Goal: Check status: Check status

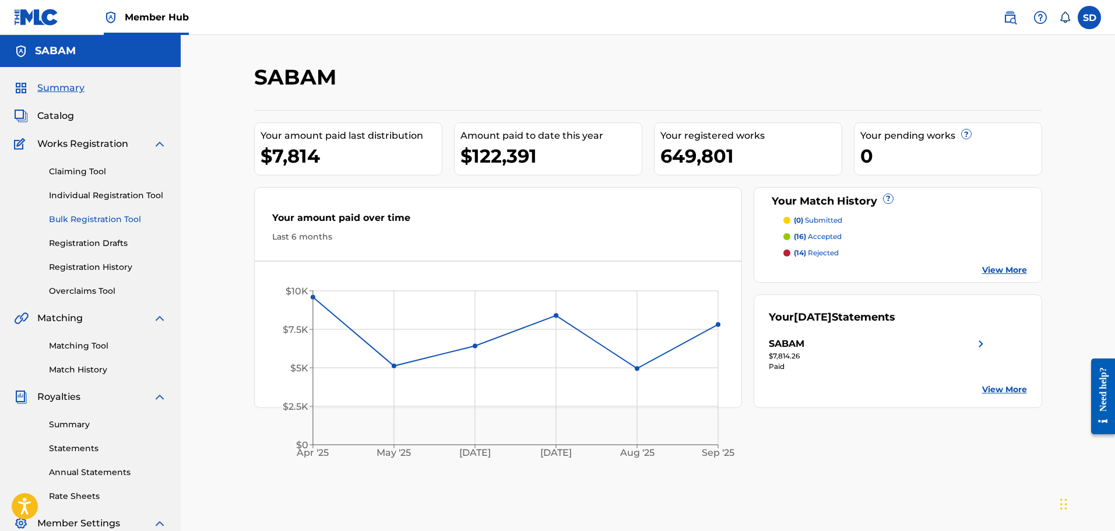
click at [93, 218] on link "Bulk Registration Tool" at bounding box center [108, 219] width 118 height 12
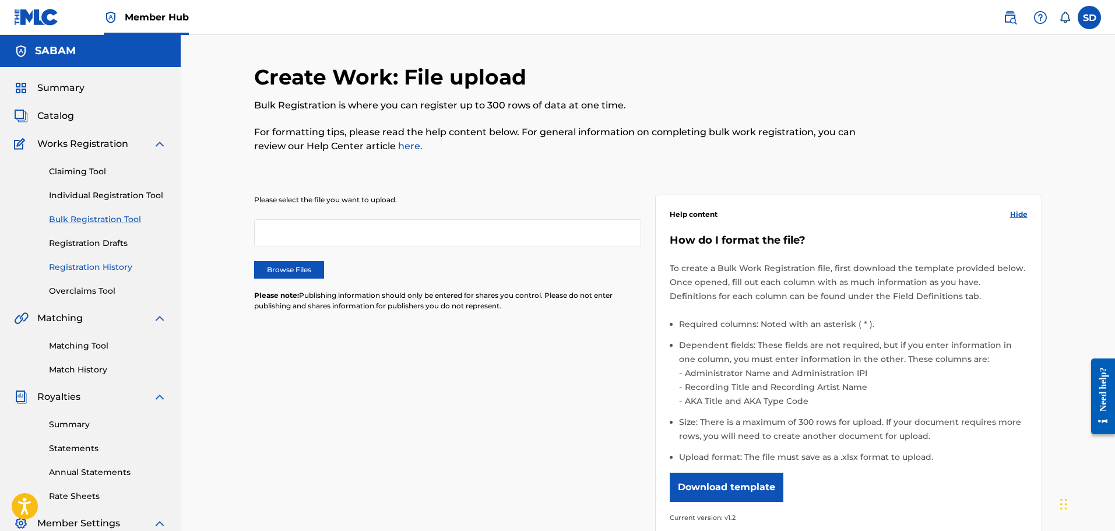
click at [96, 266] on link "Registration History" at bounding box center [108, 267] width 118 height 12
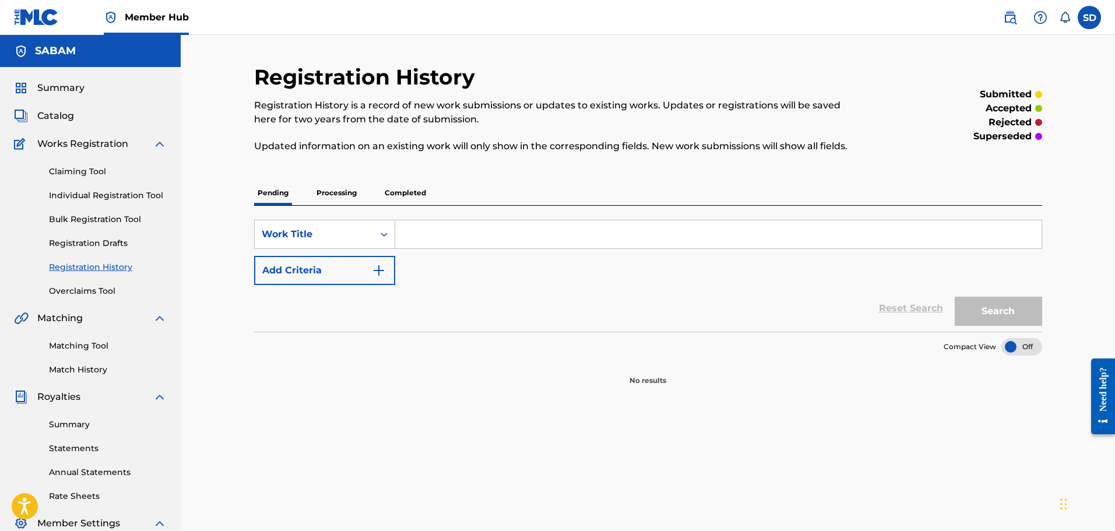
click at [351, 191] on p "Processing" at bounding box center [336, 193] width 47 height 24
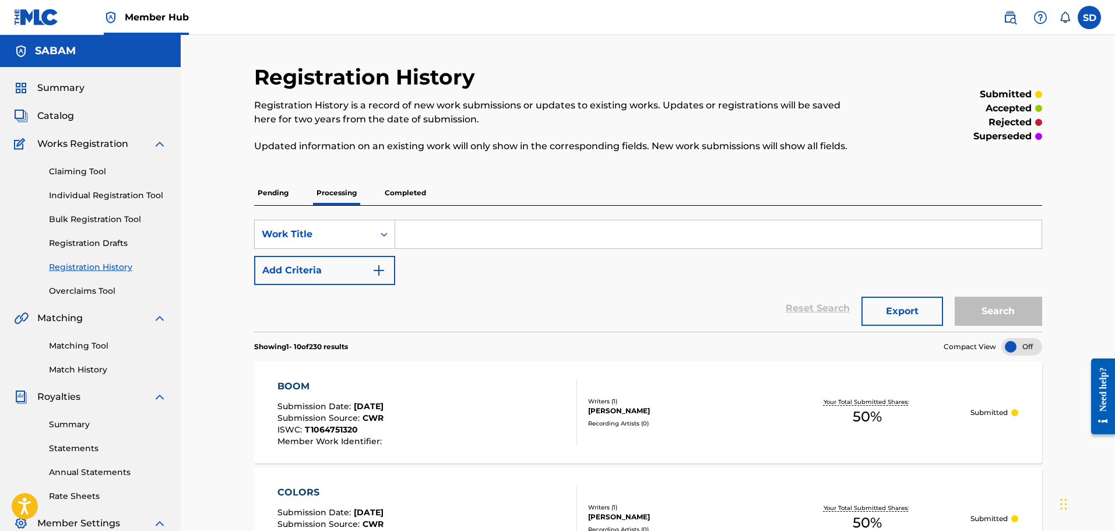
click at [432, 229] on input "Search Form" at bounding box center [718, 234] width 646 height 28
type input "woops"
click at [954, 297] on button "Search" at bounding box center [997, 311] width 87 height 29
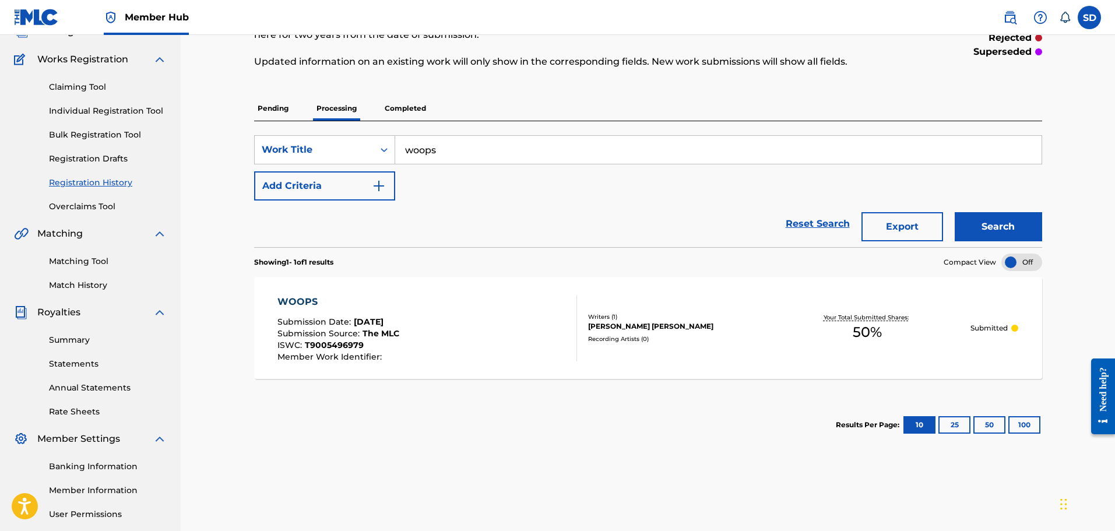
scroll to position [85, 0]
click at [408, 108] on p "Completed" at bounding box center [405, 108] width 48 height 24
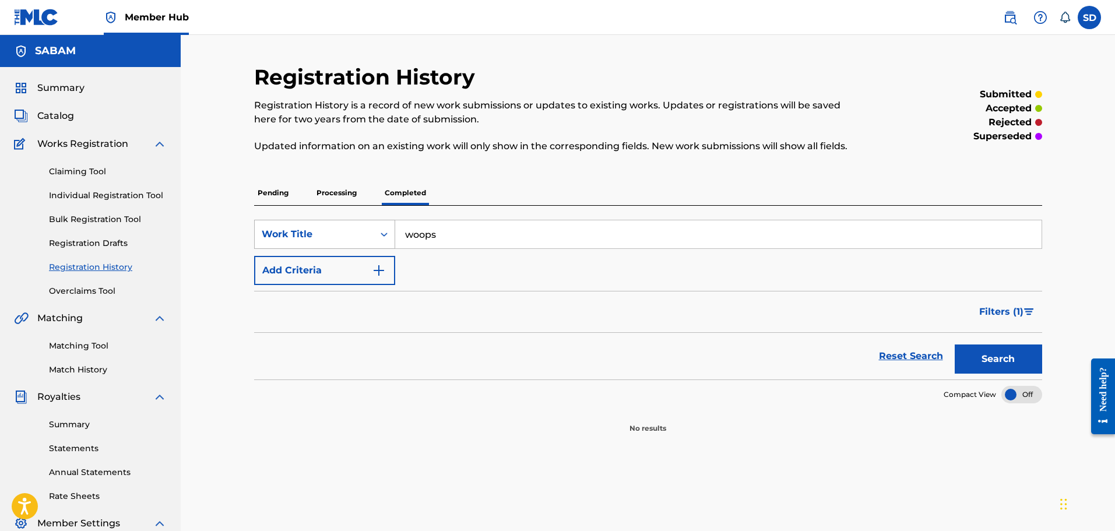
drag, startPoint x: 454, startPoint y: 235, endPoint x: 320, endPoint y: 237, distance: 134.0
click at [320, 237] on div "SearchWithCriteria0f0b1e2e-3319-4212-8cc6-383b503da1f2 Work Title woops" at bounding box center [648, 234] width 788 height 29
click at [968, 358] on div "Search" at bounding box center [994, 356] width 93 height 47
click at [335, 198] on p "Processing" at bounding box center [336, 193] width 47 height 24
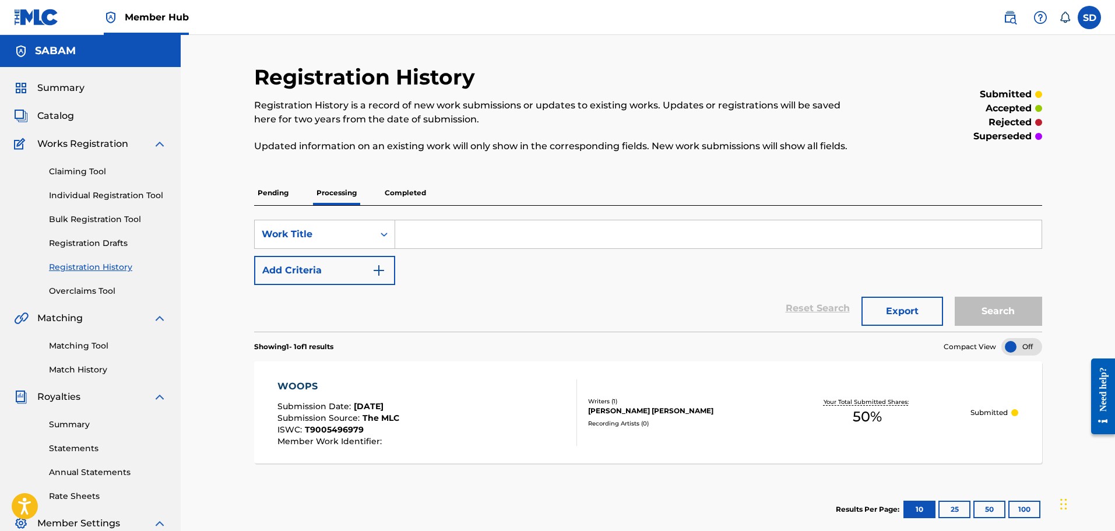
click at [410, 193] on p "Completed" at bounding box center [405, 193] width 48 height 24
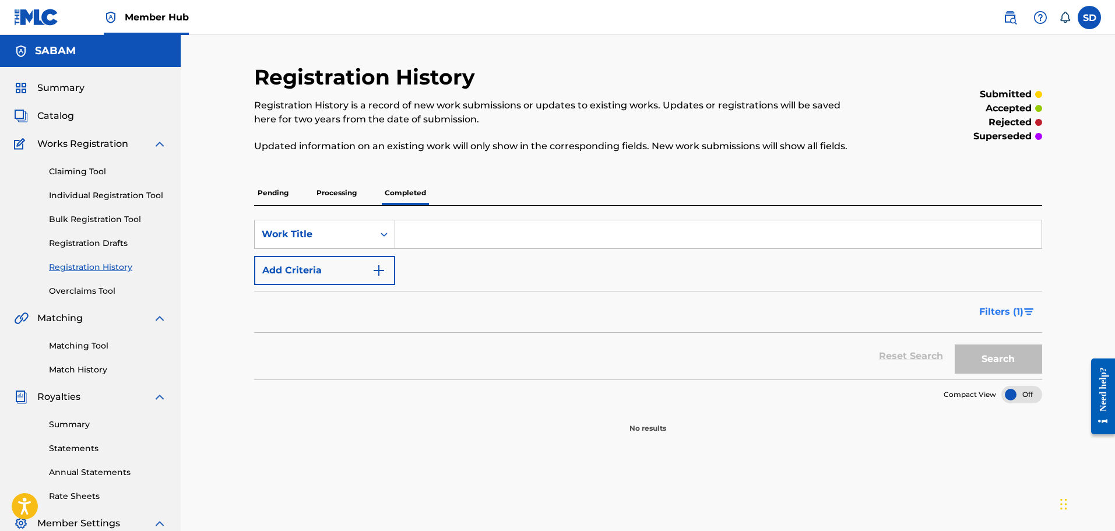
click at [1006, 317] on span "Filters ( 1 )" at bounding box center [1001, 312] width 44 height 14
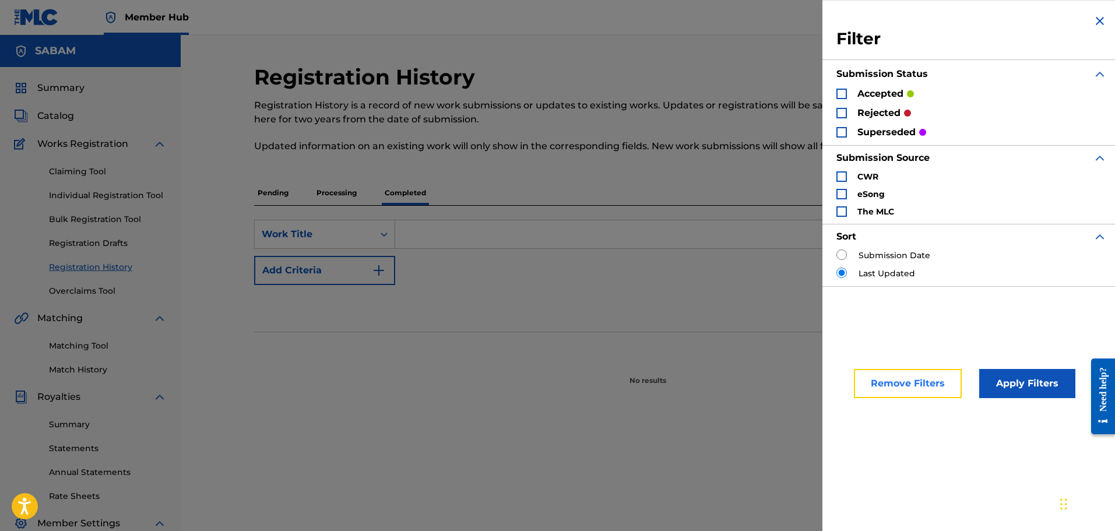
click at [930, 383] on button "Remove Filters" at bounding box center [908, 383] width 108 height 29
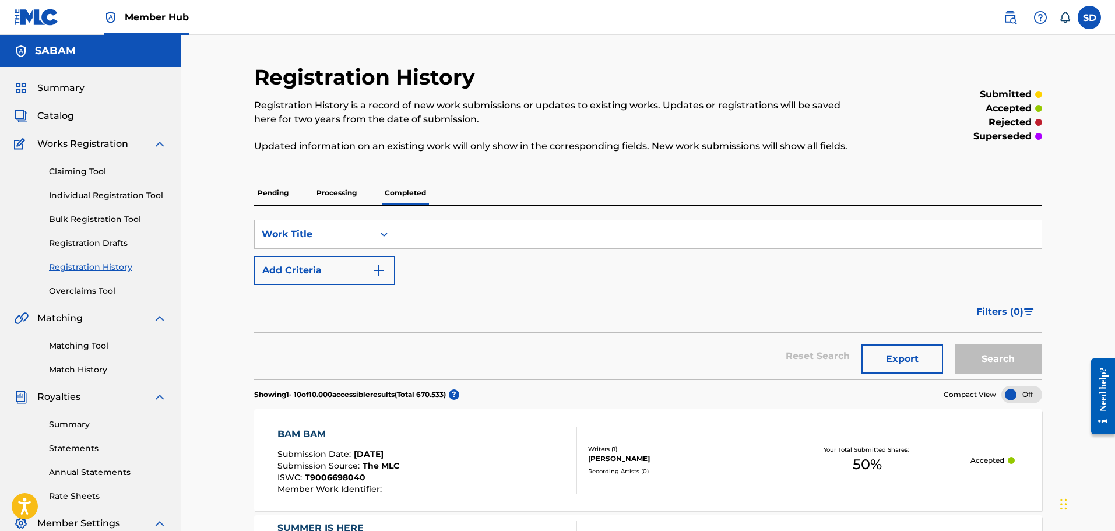
click at [347, 197] on p "Processing" at bounding box center [336, 193] width 47 height 24
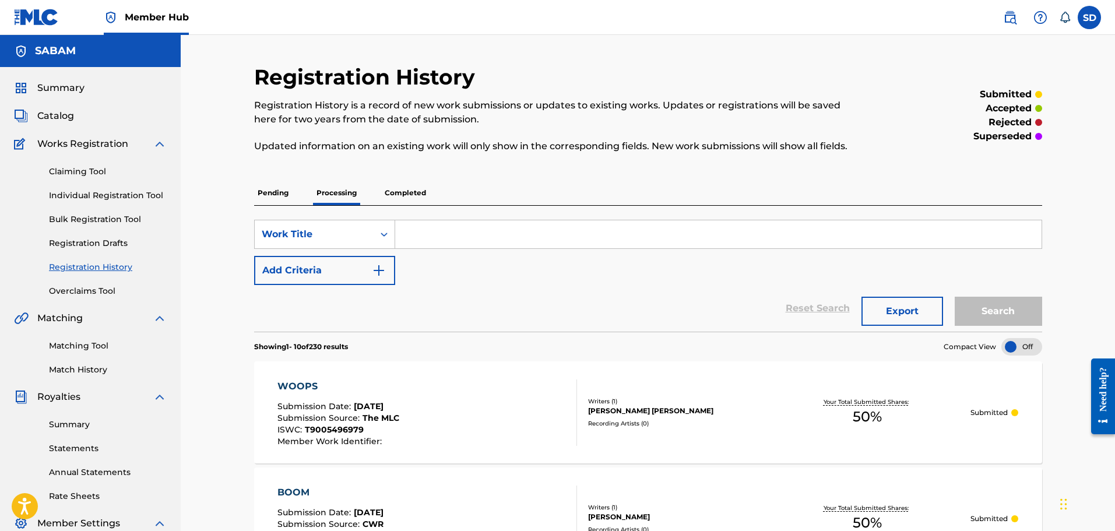
click at [434, 231] on input "Search Form" at bounding box center [718, 234] width 646 height 28
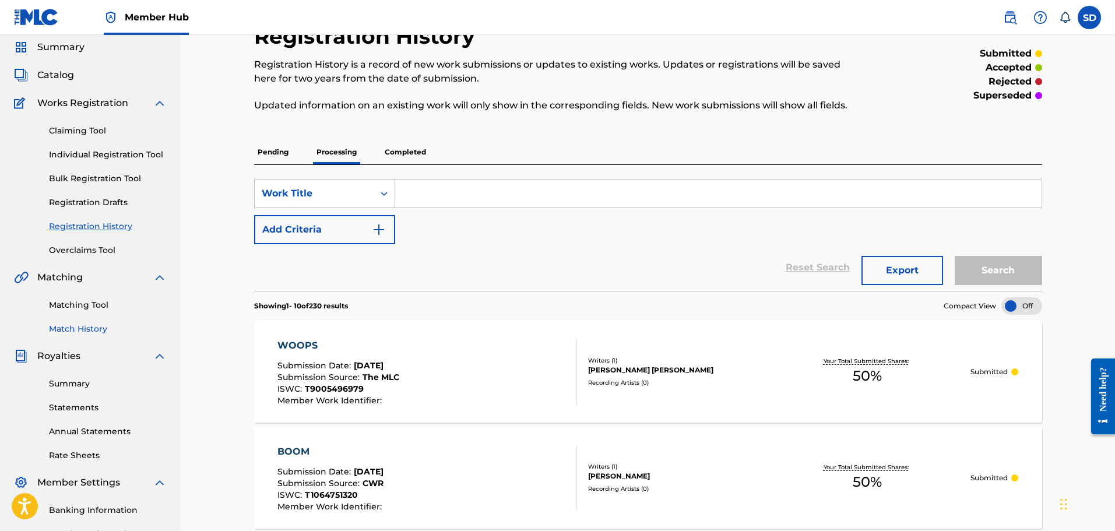
scroll to position [40, 0]
click at [93, 302] on link "Matching Tool" at bounding box center [108, 305] width 118 height 12
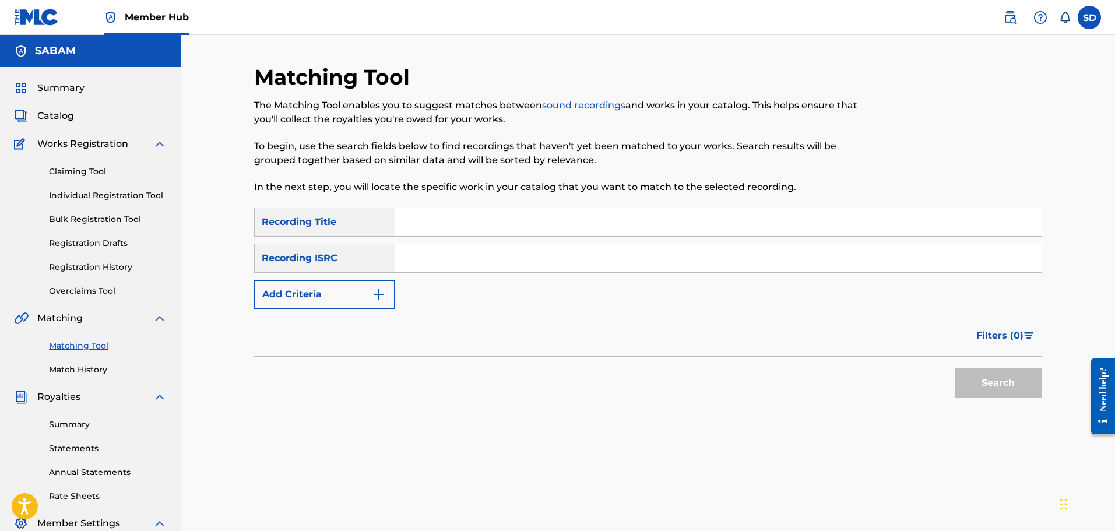
click at [442, 208] on input "Search Form" at bounding box center [718, 222] width 646 height 28
type input "woops"
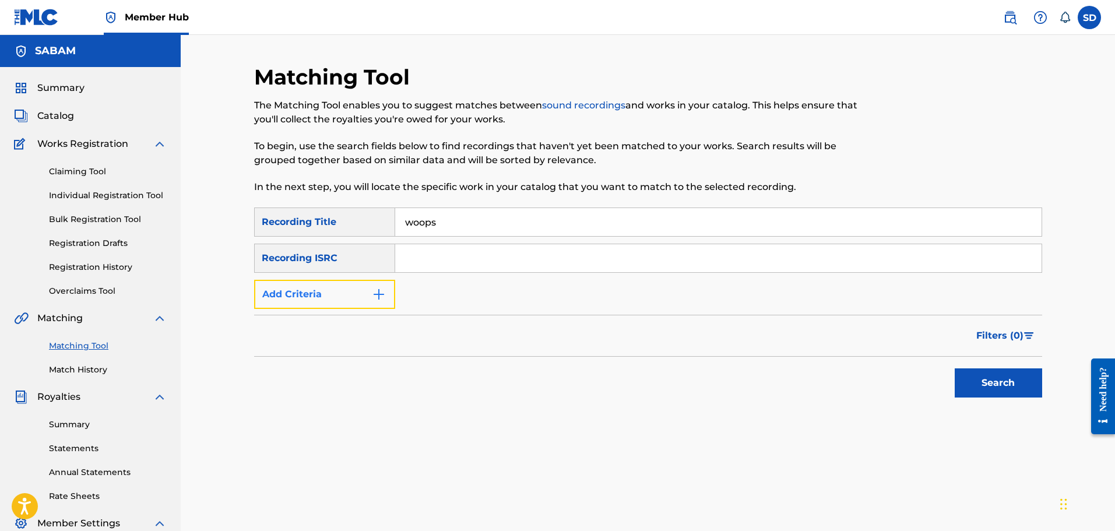
click at [323, 290] on button "Add Criteria" at bounding box center [324, 294] width 141 height 29
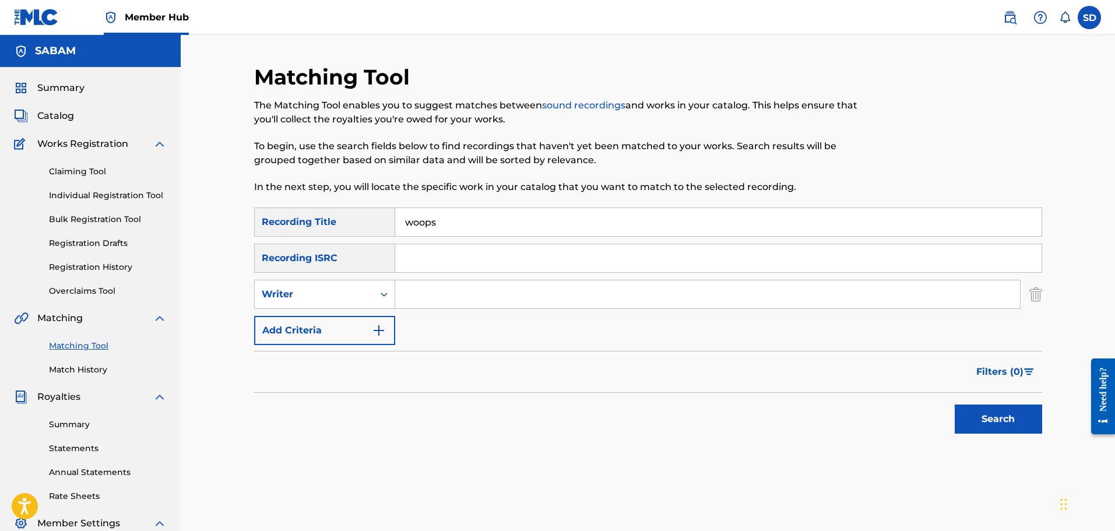
click at [425, 297] on input "Search Form" at bounding box center [707, 294] width 625 height 28
type input "[PERSON_NAME]"
click at [954, 404] on button "Search" at bounding box center [997, 418] width 87 height 29
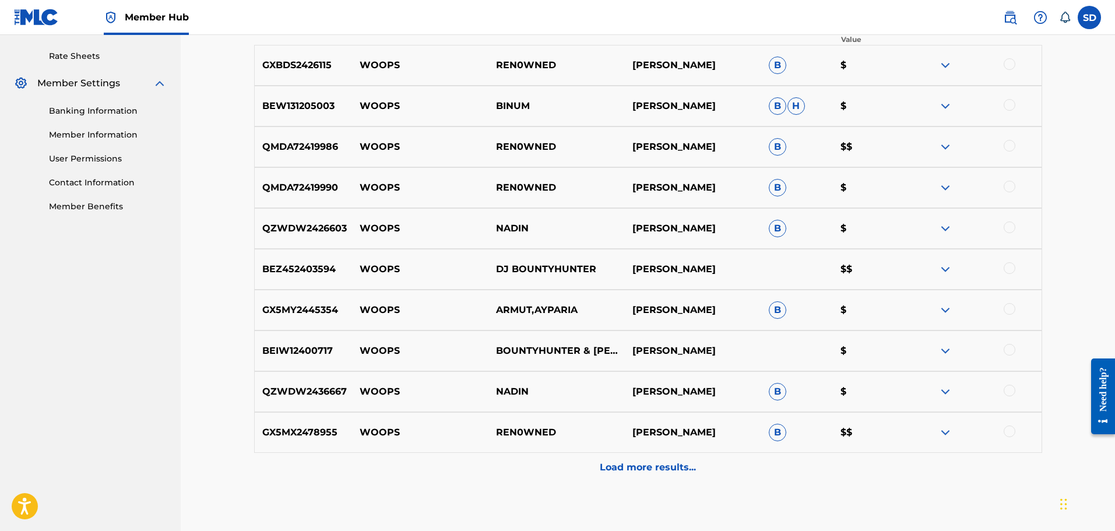
scroll to position [442, 0]
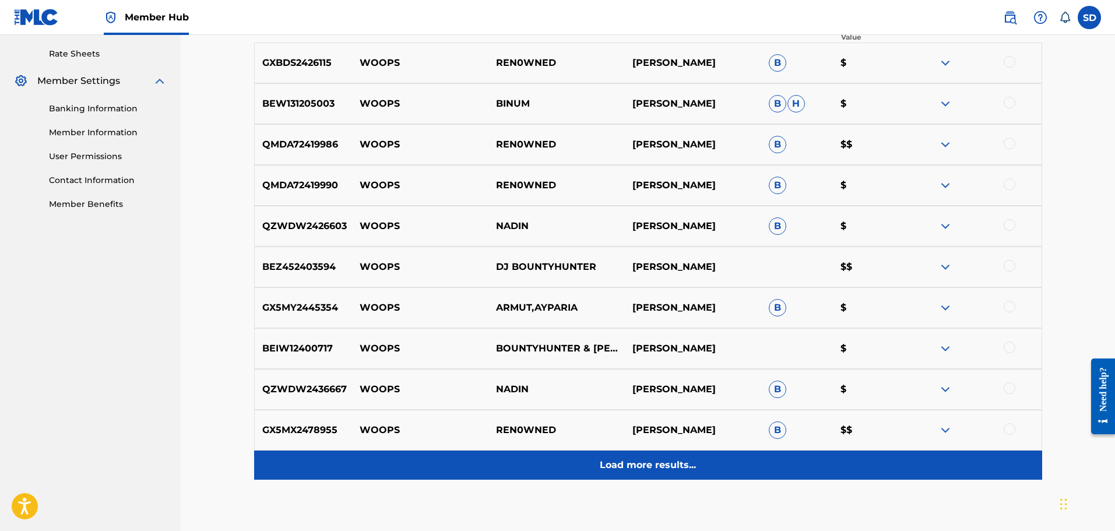
click at [650, 460] on p "Load more results..." at bounding box center [648, 465] width 96 height 14
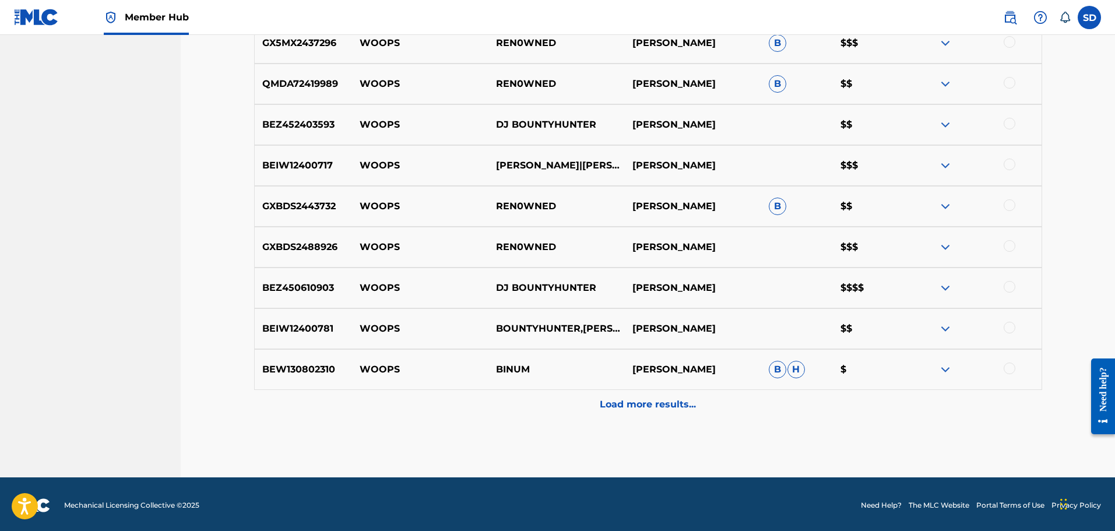
scroll to position [913, 0]
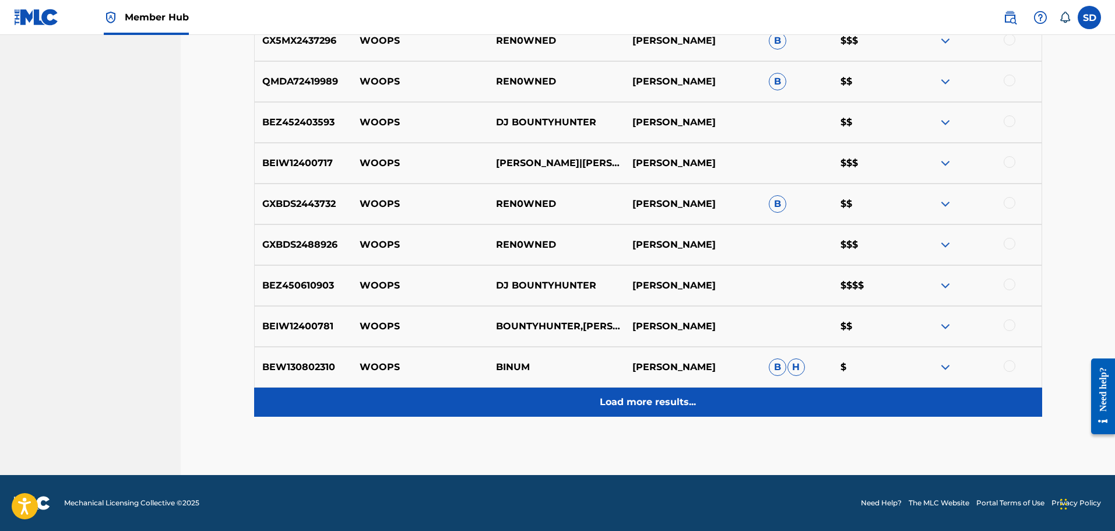
click at [655, 407] on p "Load more results..." at bounding box center [648, 402] width 96 height 14
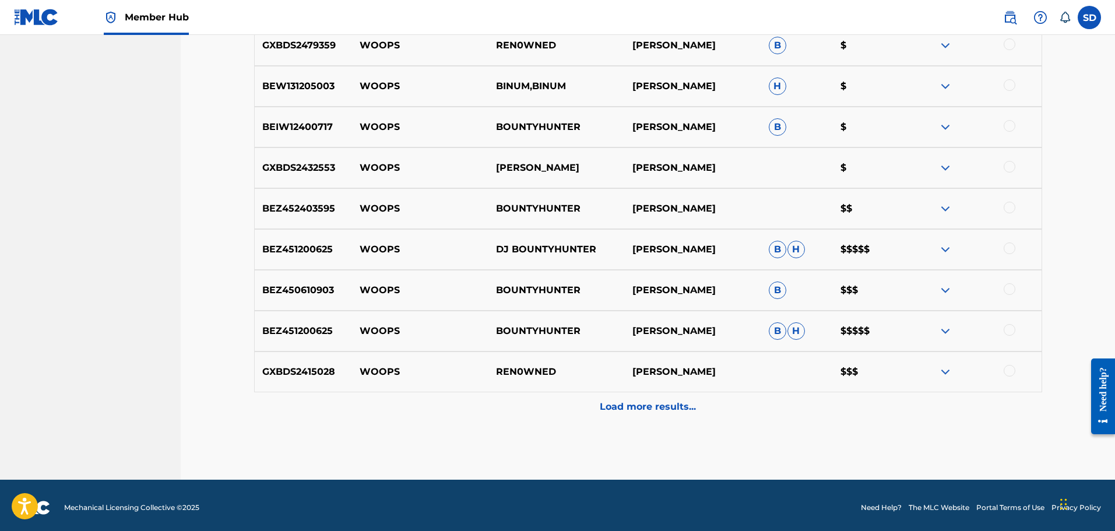
scroll to position [1321, 0]
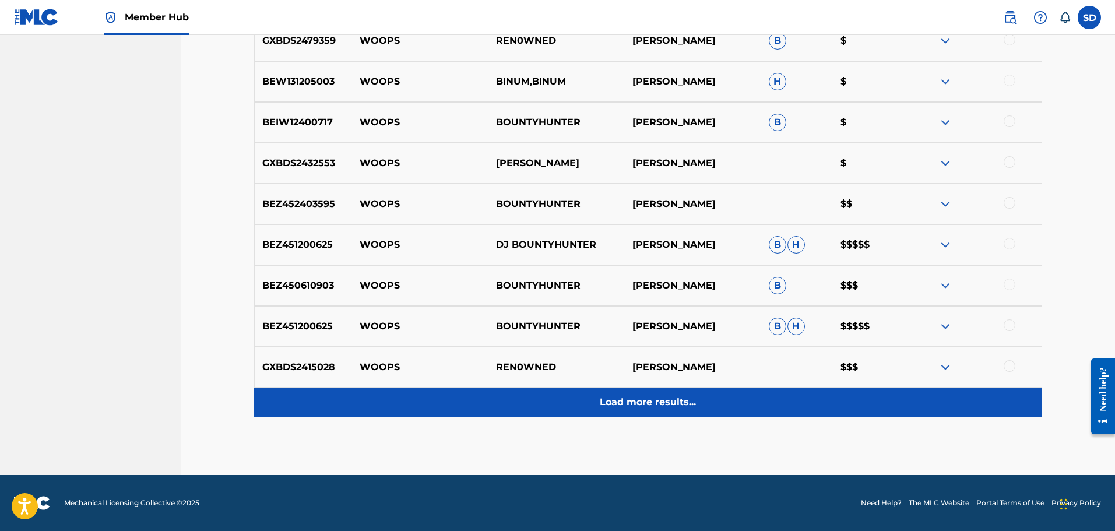
click at [640, 410] on div "Load more results..." at bounding box center [648, 401] width 788 height 29
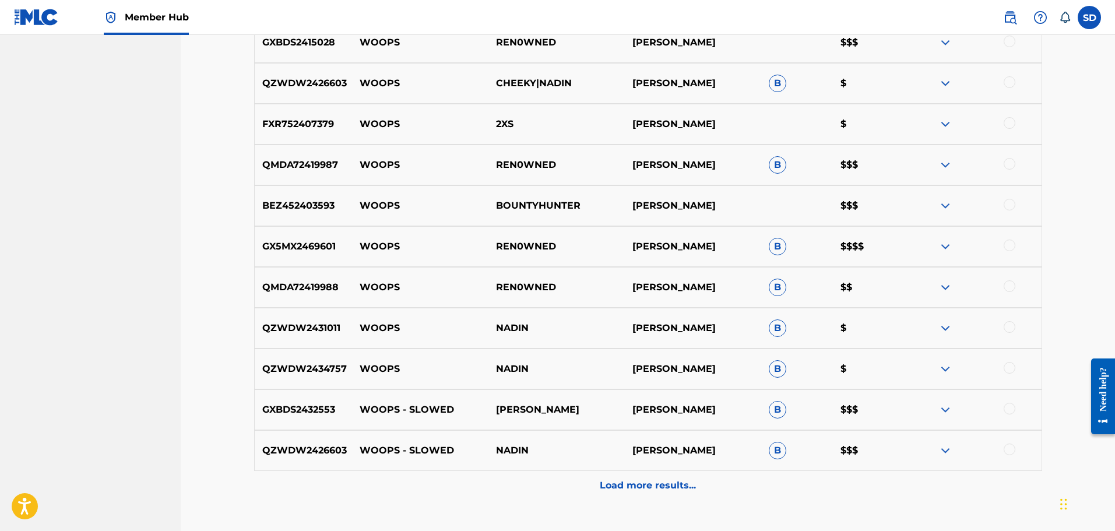
scroll to position [1729, 0]
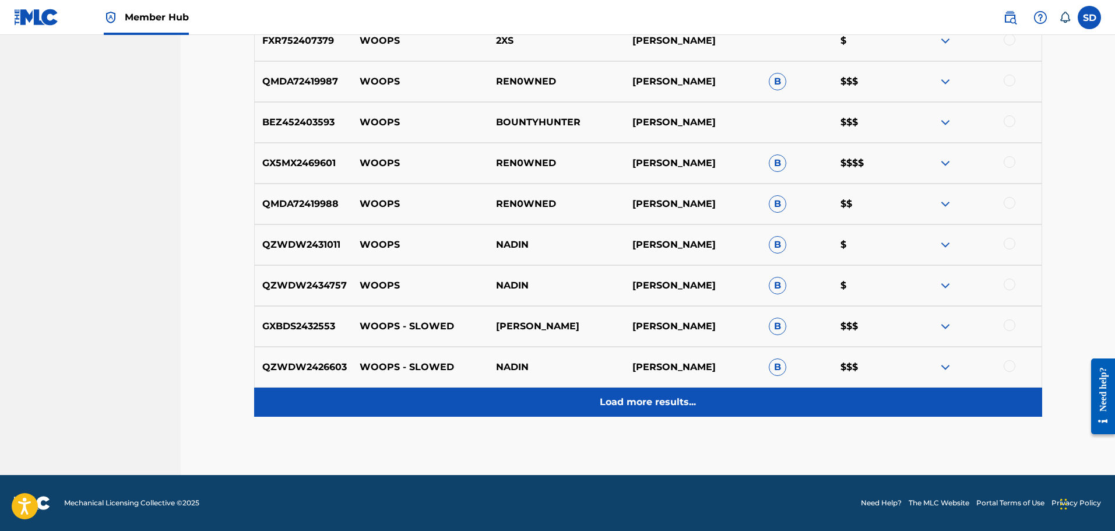
click at [634, 403] on p "Load more results..." at bounding box center [648, 402] width 96 height 14
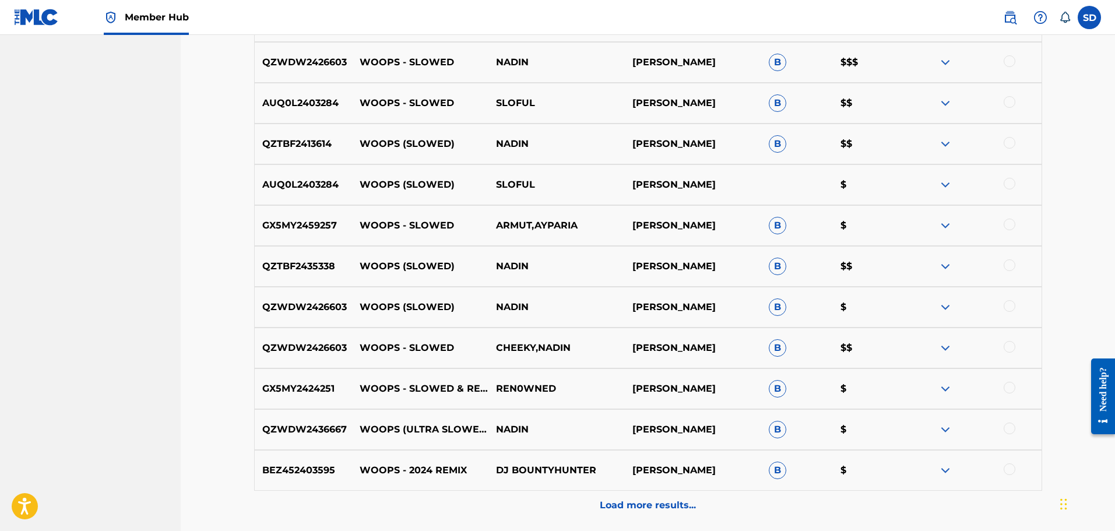
scroll to position [2034, 0]
